Goal: Transaction & Acquisition: Purchase product/service

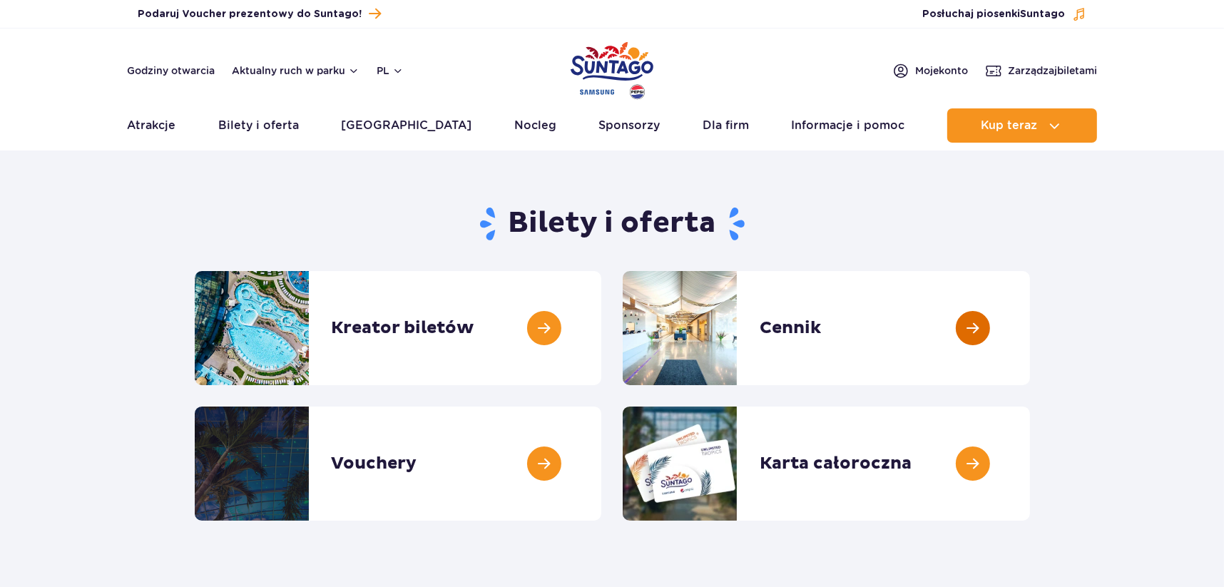
click at [1030, 336] on link at bounding box center [1030, 328] width 0 height 114
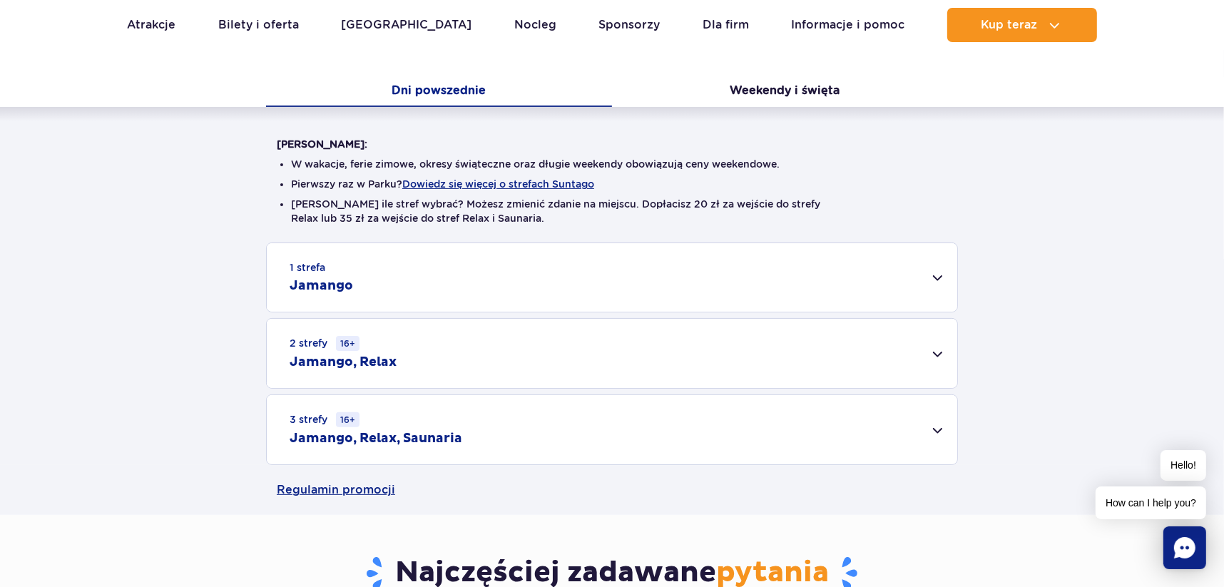
click at [764, 291] on div "1 strefa Jamango" at bounding box center [612, 277] width 690 height 68
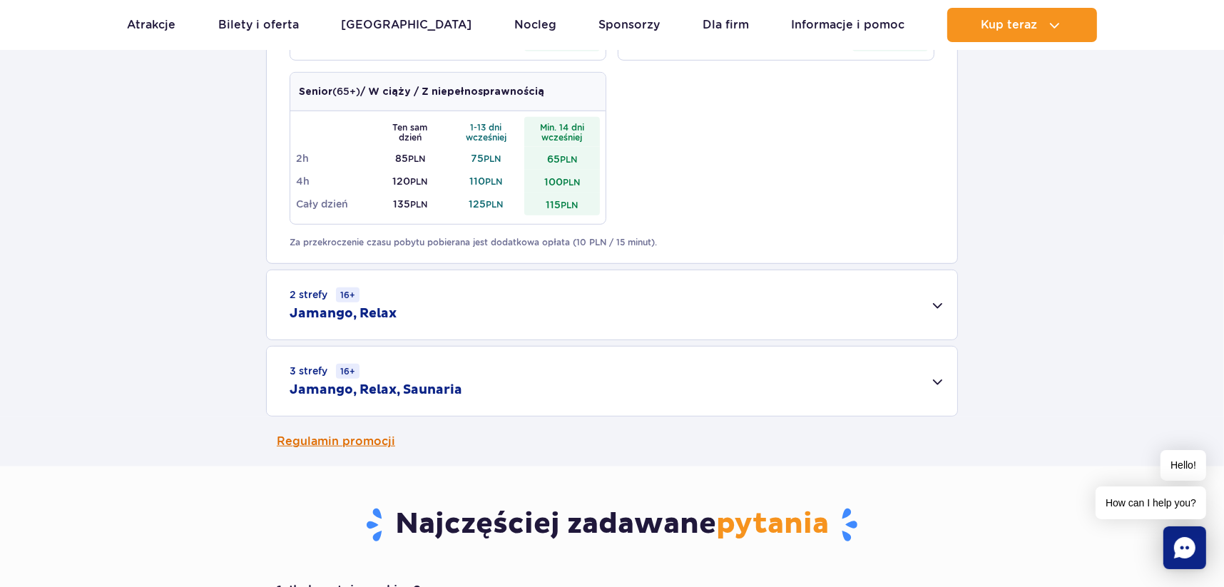
scroll to position [856, 0]
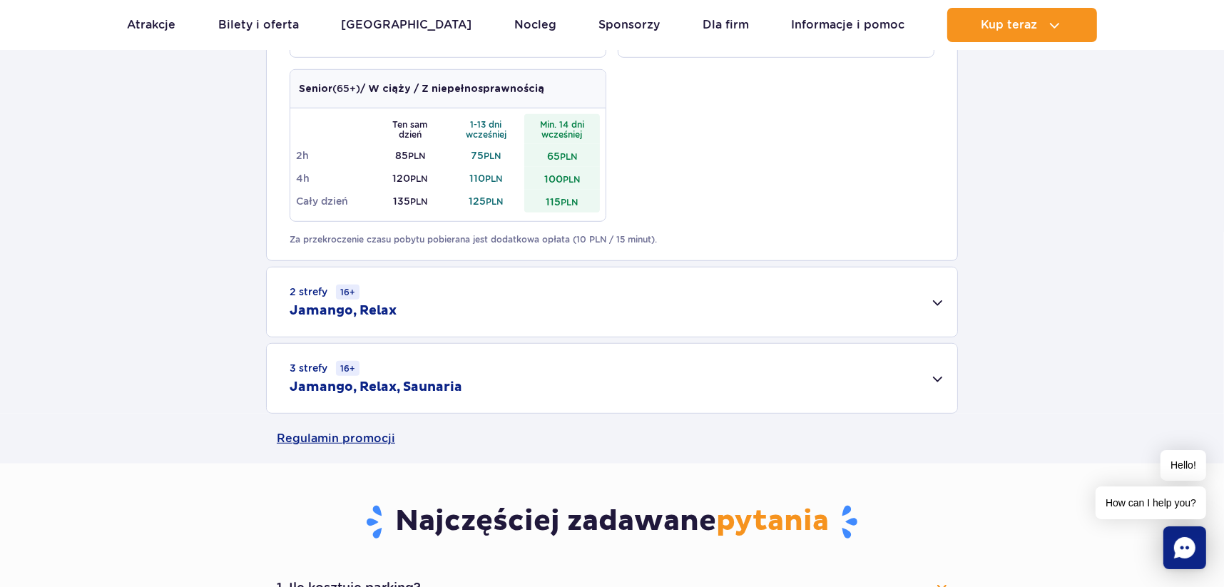
click at [667, 302] on div "2 strefy 16+ Jamango, Relax" at bounding box center [612, 301] width 690 height 69
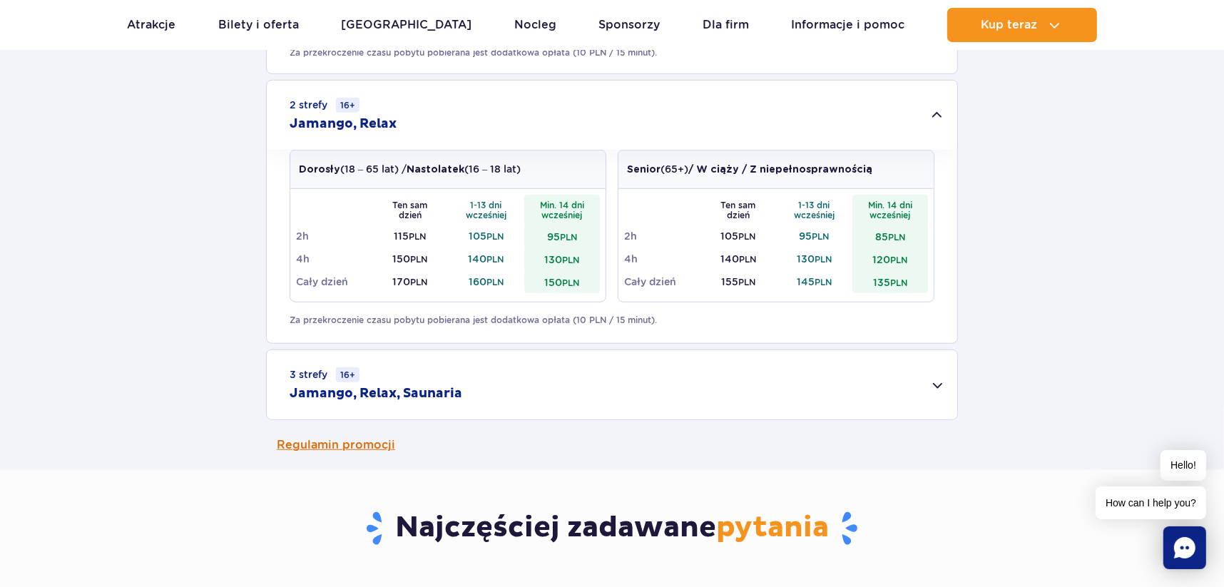
scroll to position [1141, 0]
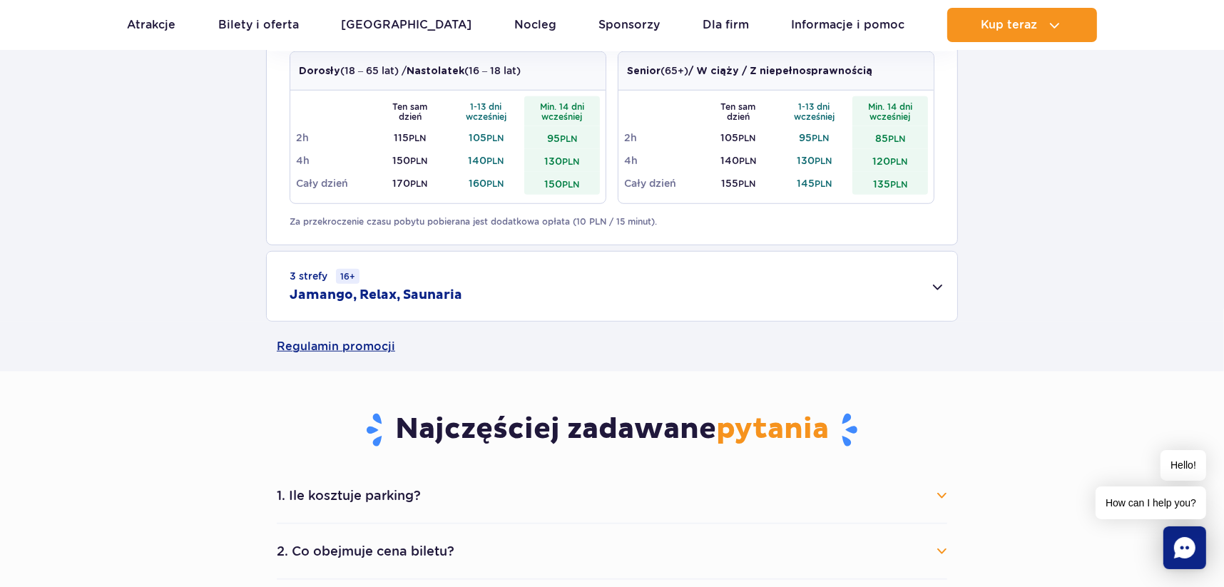
click at [518, 304] on div "3 strefy 16+ Jamango, Relax, Saunaria" at bounding box center [612, 286] width 690 height 69
